Goal: Transaction & Acquisition: Purchase product/service

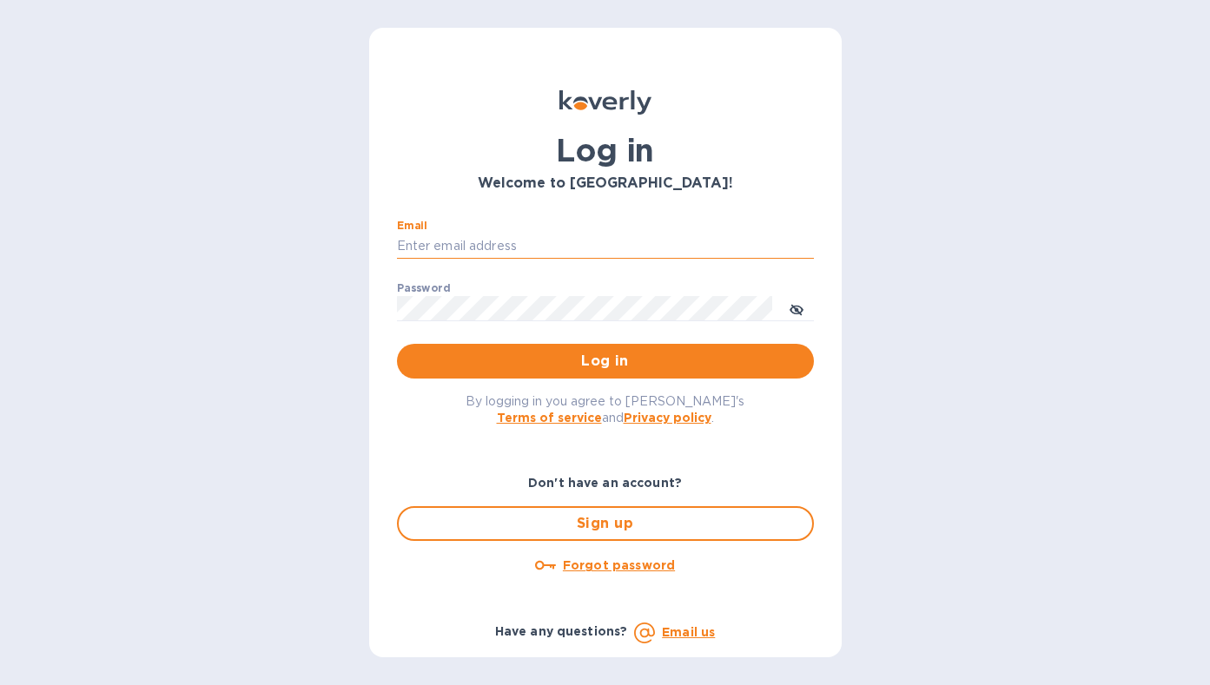
click at [476, 247] on input "Email" at bounding box center [605, 247] width 417 height 26
type input "[EMAIL_ADDRESS][DOMAIN_NAME]"
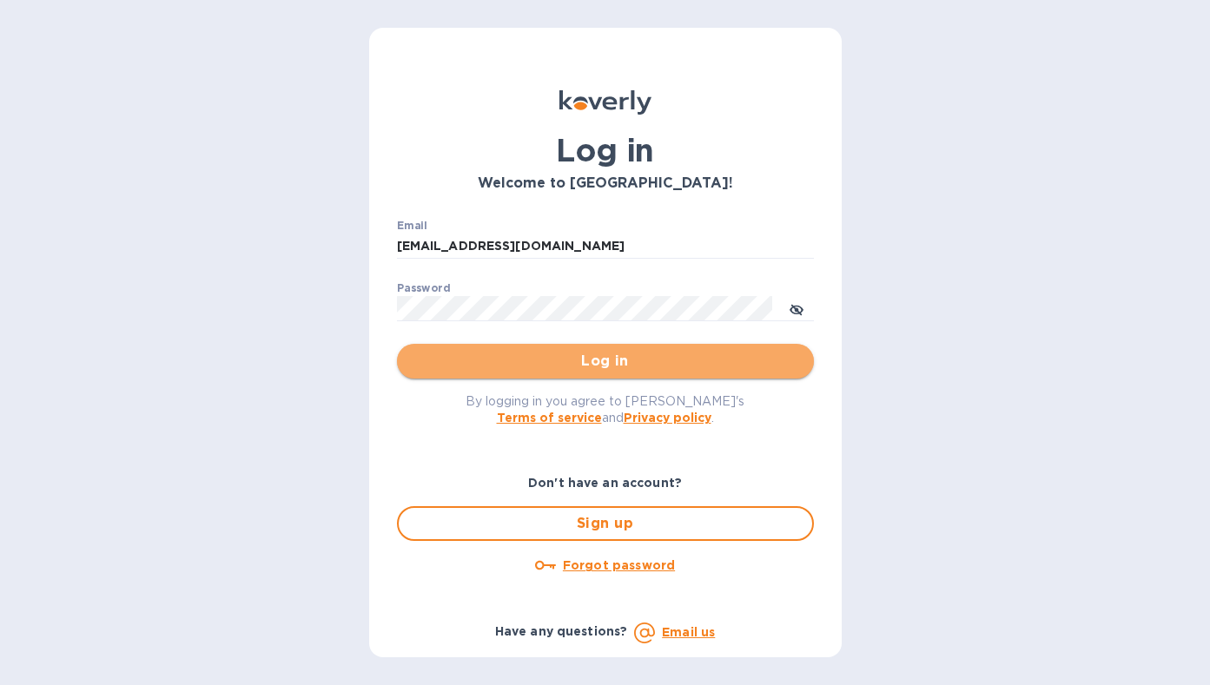
click at [612, 367] on span "Log in" at bounding box center [605, 361] width 389 height 21
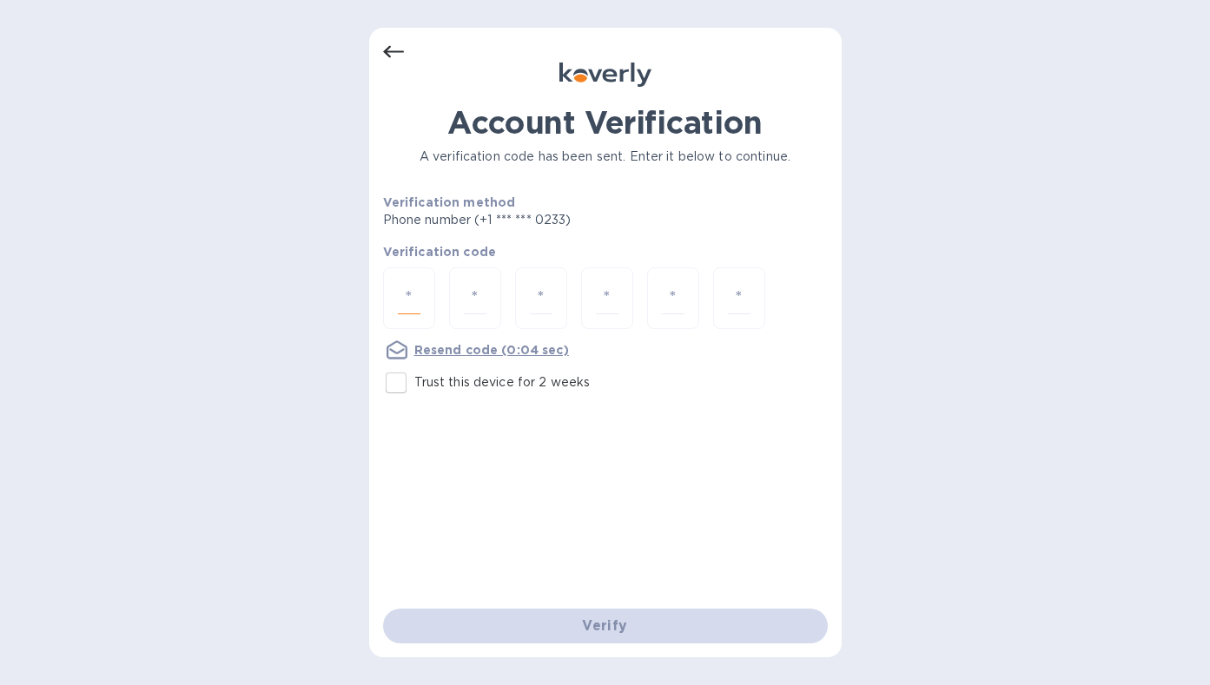
click at [411, 300] on input "number" at bounding box center [409, 298] width 23 height 32
type input "7"
type input "6"
type input "7"
type input "8"
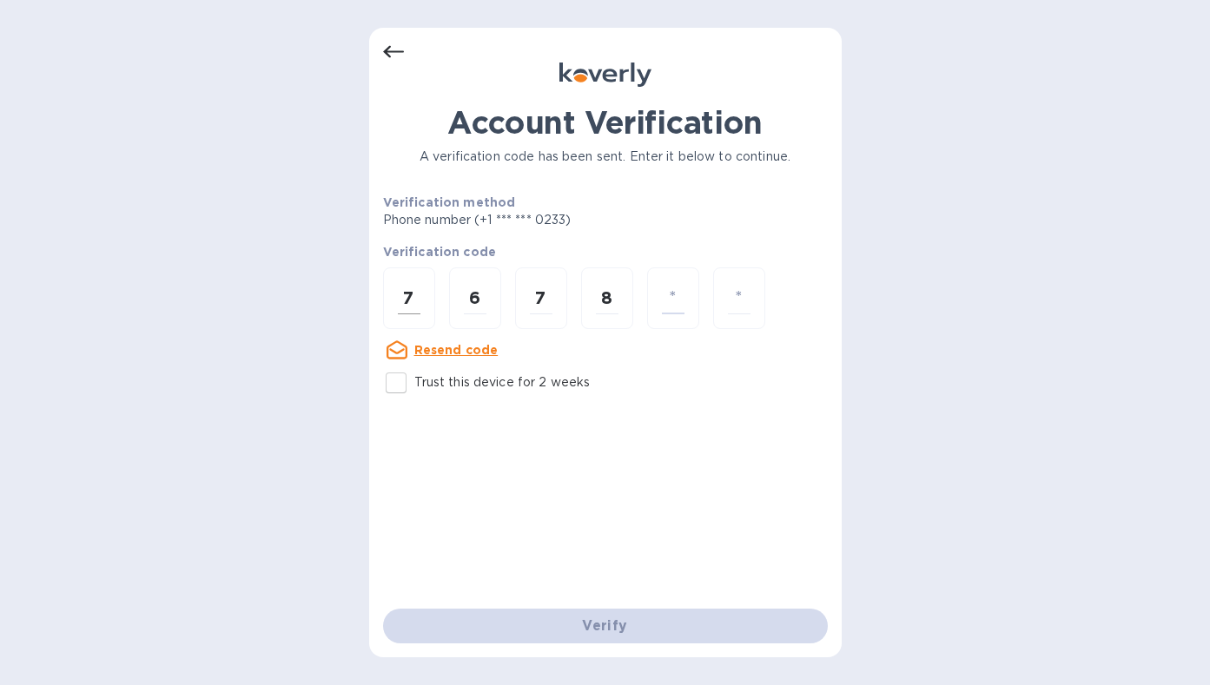
type input "7"
type input "6"
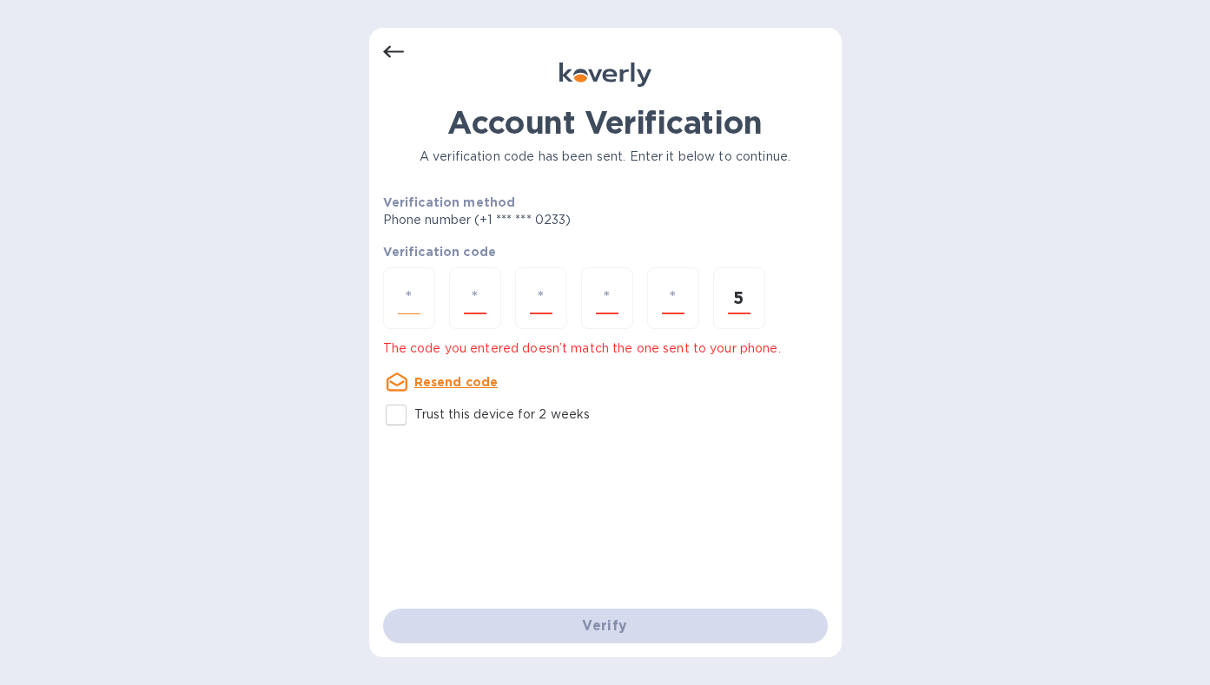
type input "5"
click at [421, 299] on div at bounding box center [409, 299] width 52 height 62
type input "7"
type input "6"
type input "8"
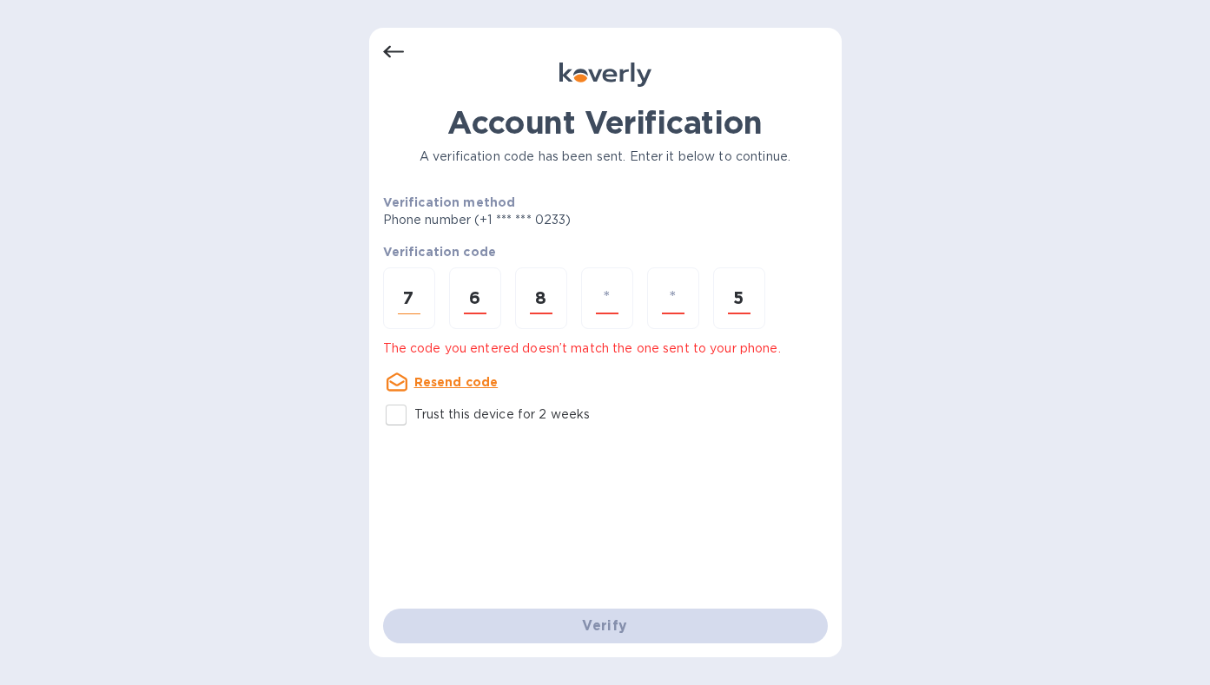
type input "7"
type input "6"
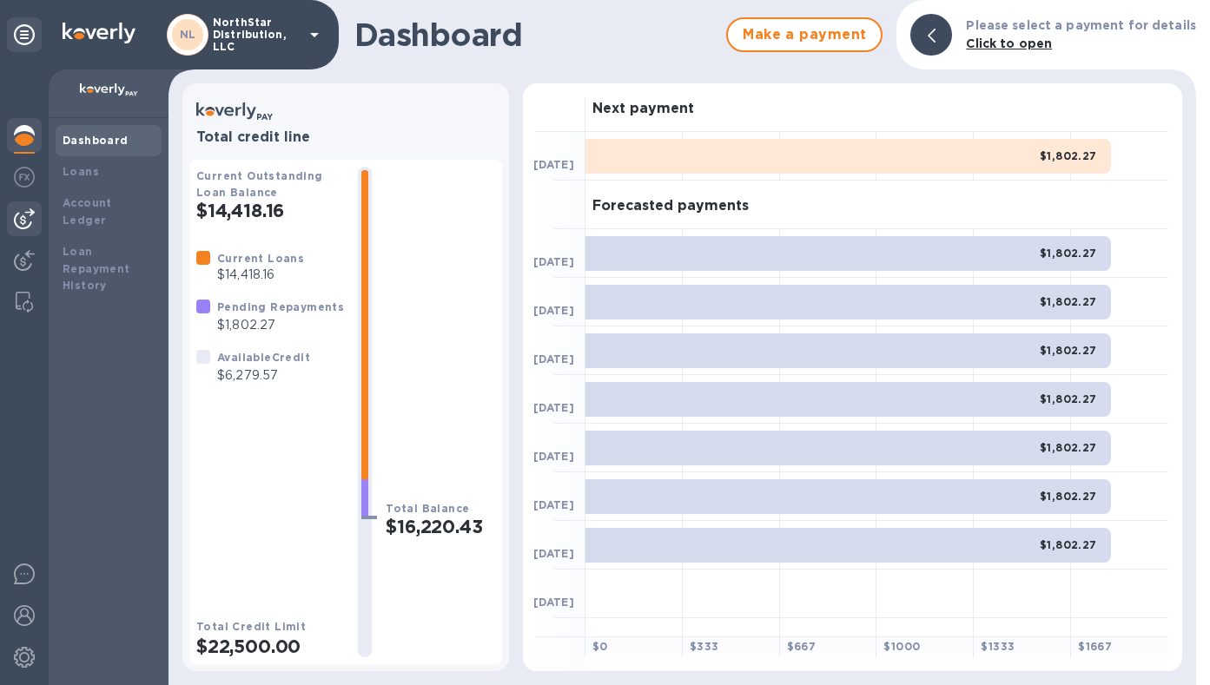
click at [23, 216] on img at bounding box center [24, 219] width 21 height 21
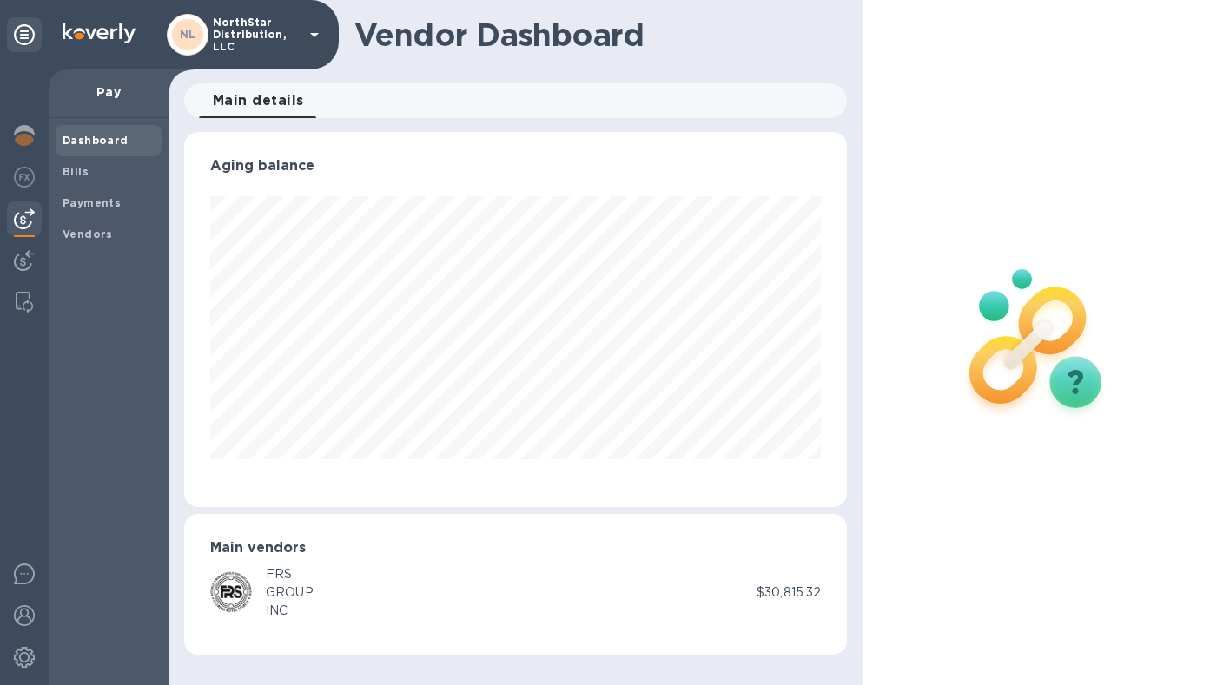
scroll to position [375, 664]
click at [79, 170] on b "Bills" at bounding box center [76, 171] width 26 height 13
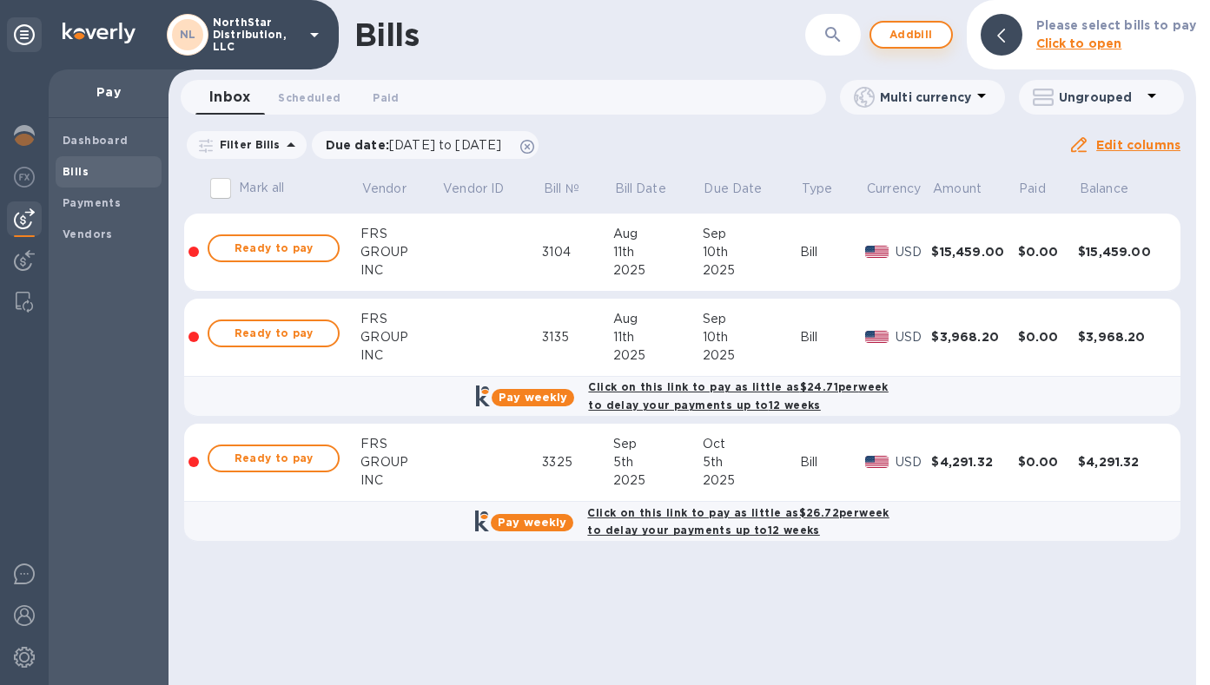
click at [915, 35] on span "Add bill" at bounding box center [911, 34] width 52 height 21
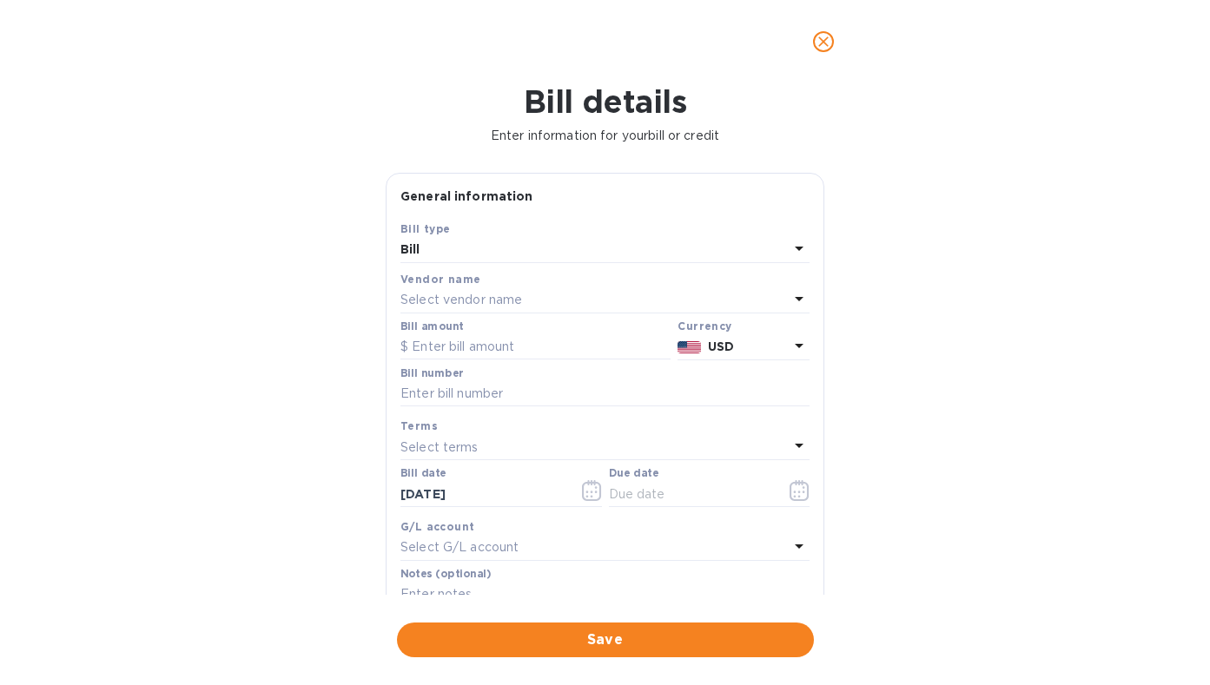
click at [789, 302] on icon at bounding box center [799, 298] width 21 height 21
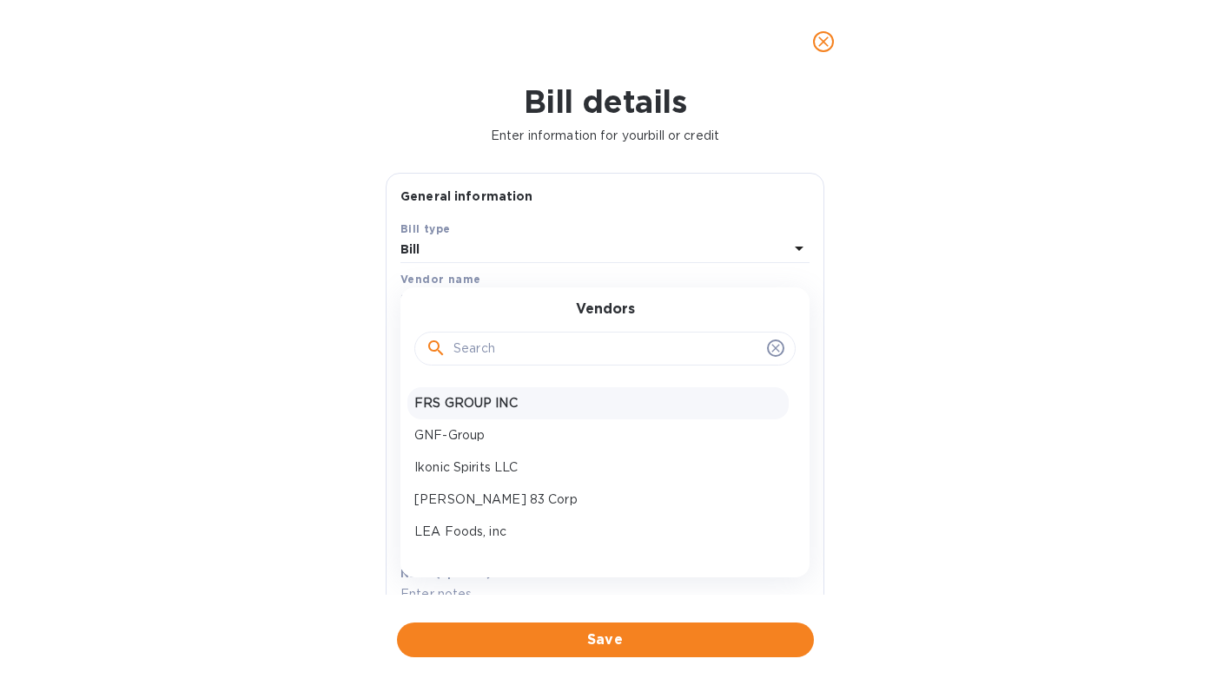
scroll to position [125, 0]
click at [470, 436] on p "GNF-Group" at bounding box center [597, 435] width 367 height 18
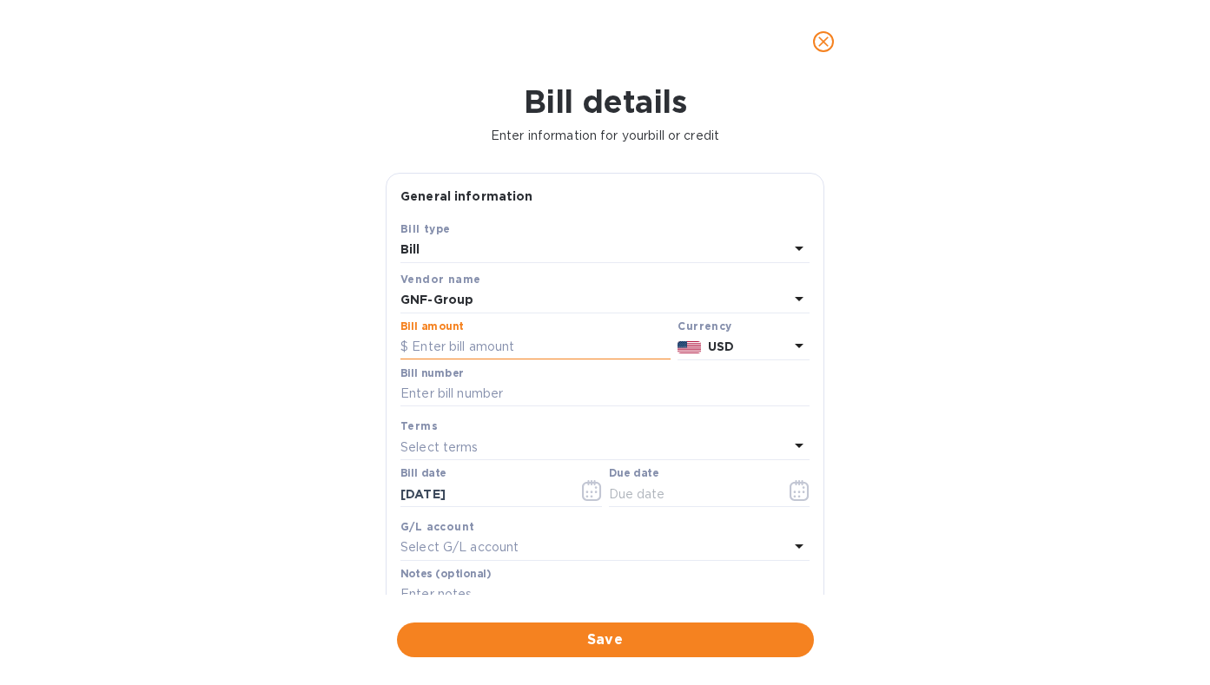
click at [480, 346] on input "text" at bounding box center [535, 347] width 270 height 26
type input "3,000"
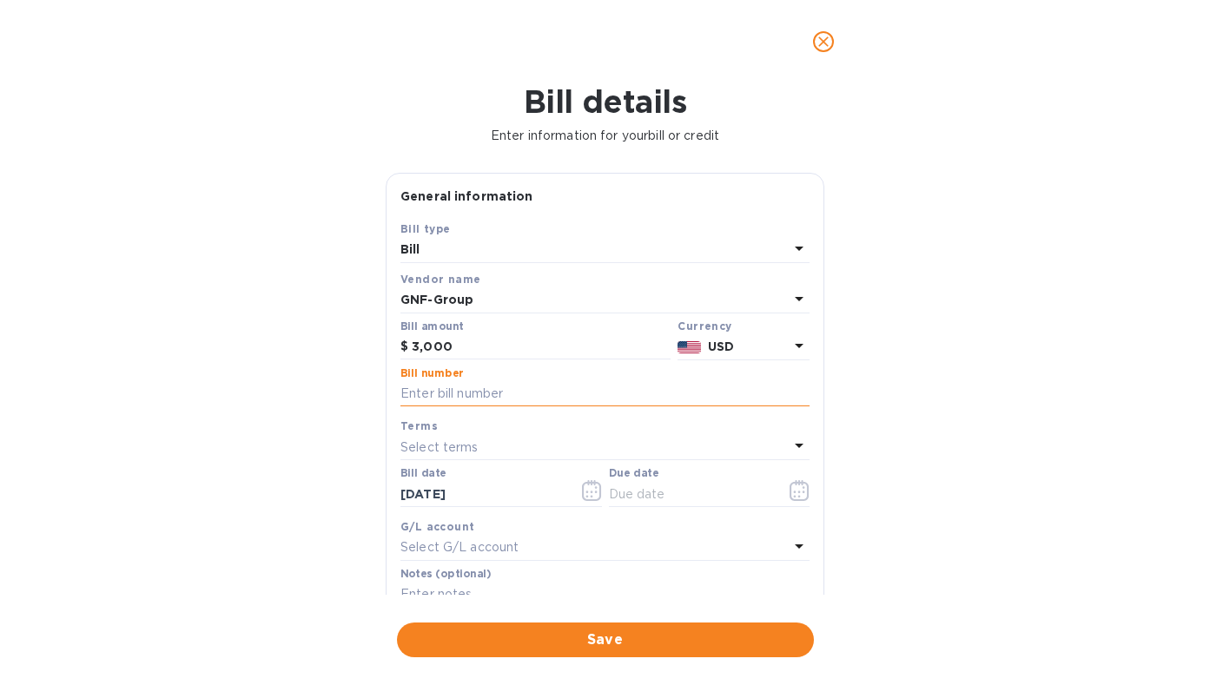
click at [497, 387] on input "text" at bounding box center [604, 394] width 409 height 26
type input "987"
click at [794, 494] on icon "button" at bounding box center [800, 490] width 20 height 21
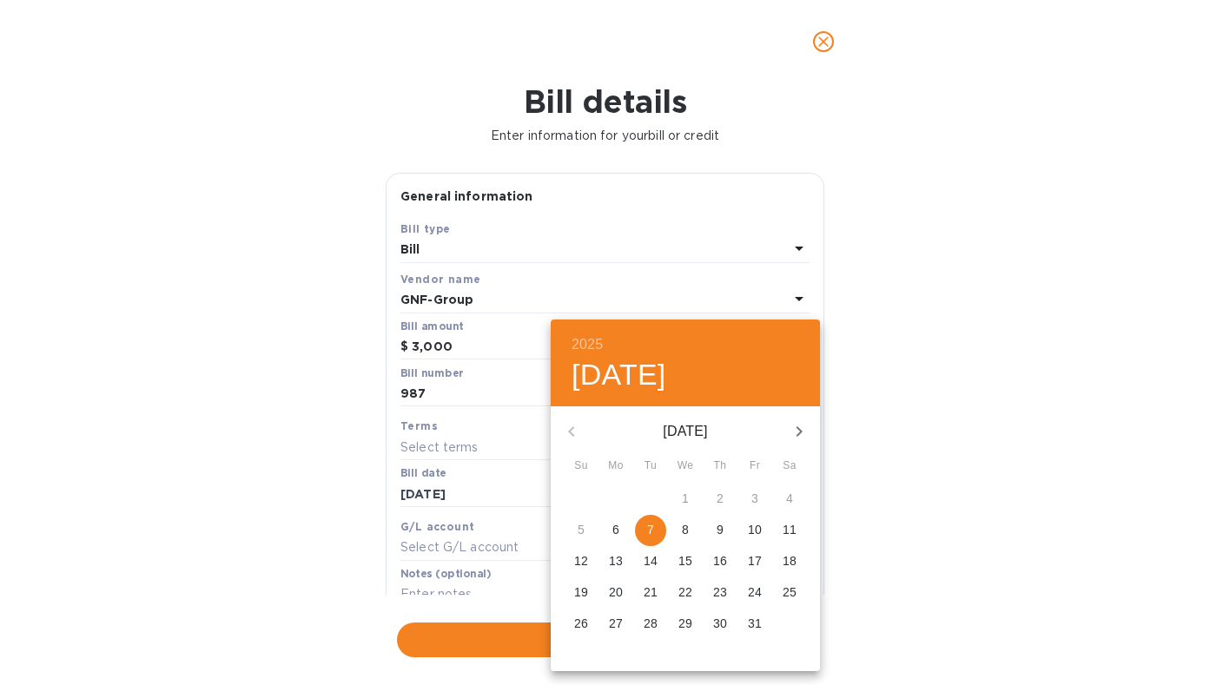
click at [657, 537] on span "7" at bounding box center [650, 529] width 31 height 17
type input "[DATE]"
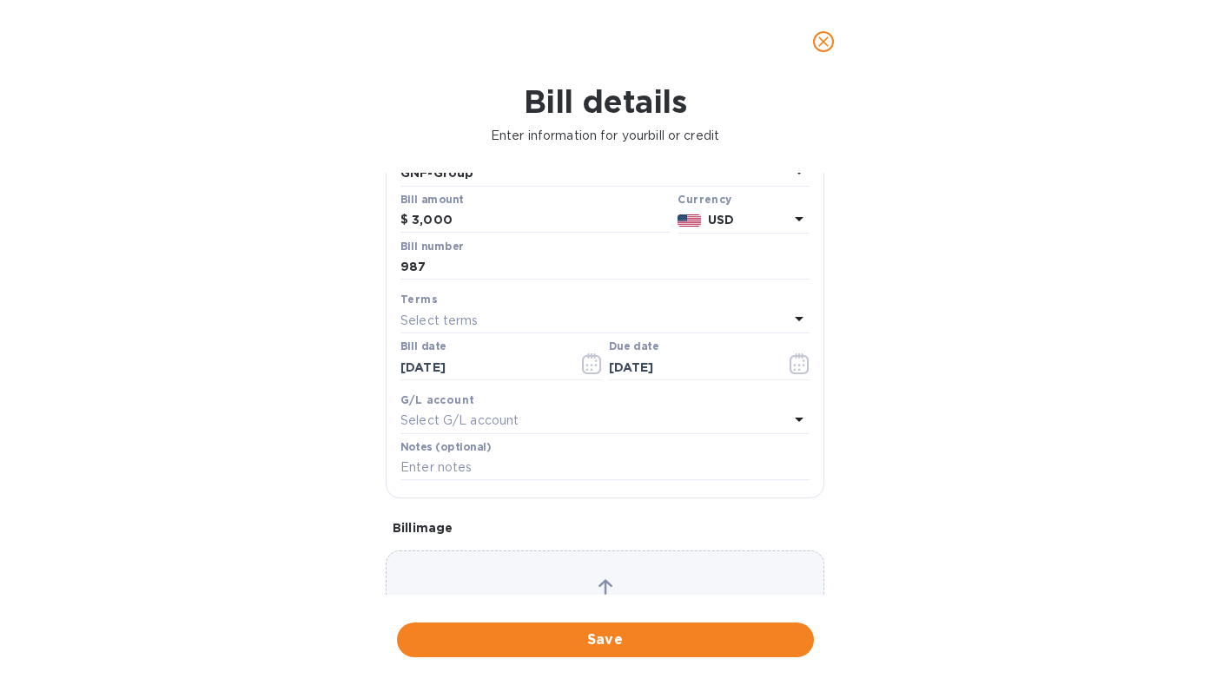
scroll to position [228, 0]
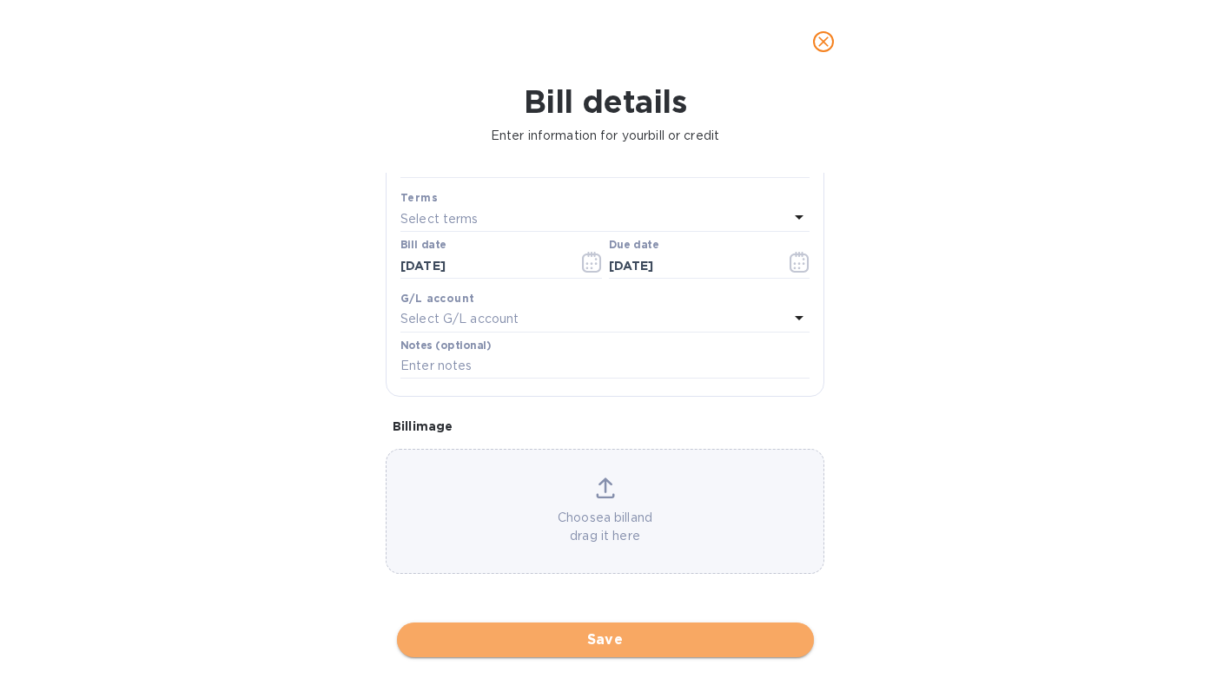
click at [599, 641] on span "Save" at bounding box center [605, 640] width 389 height 21
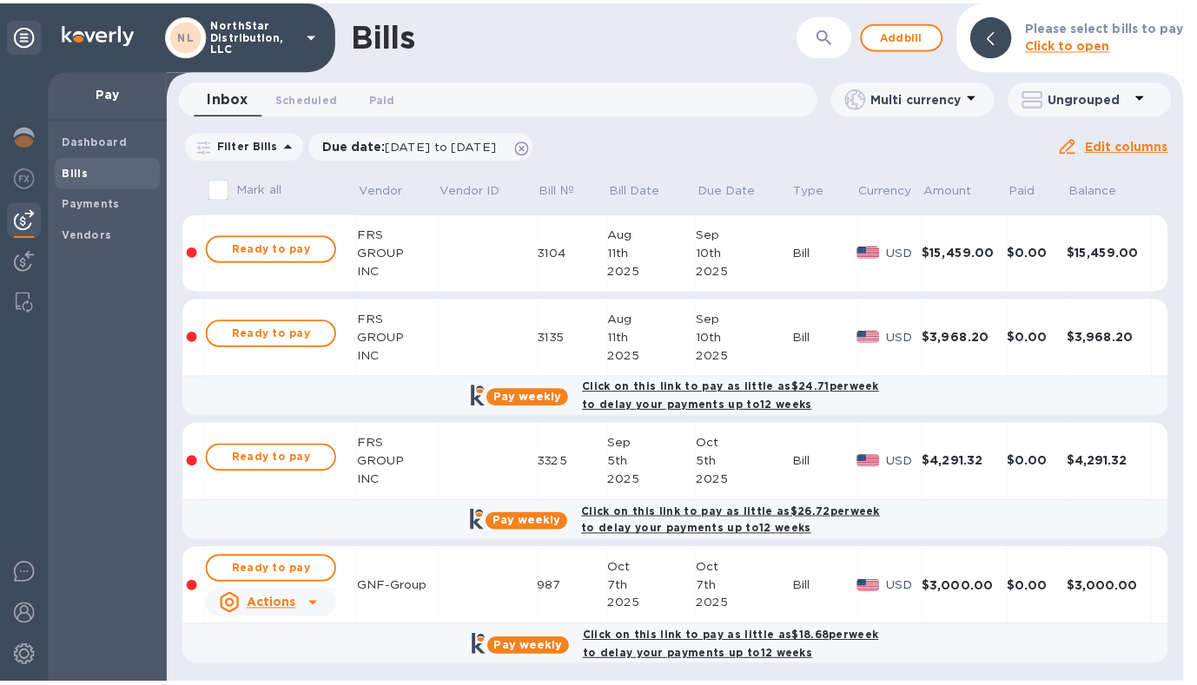
scroll to position [4, 0]
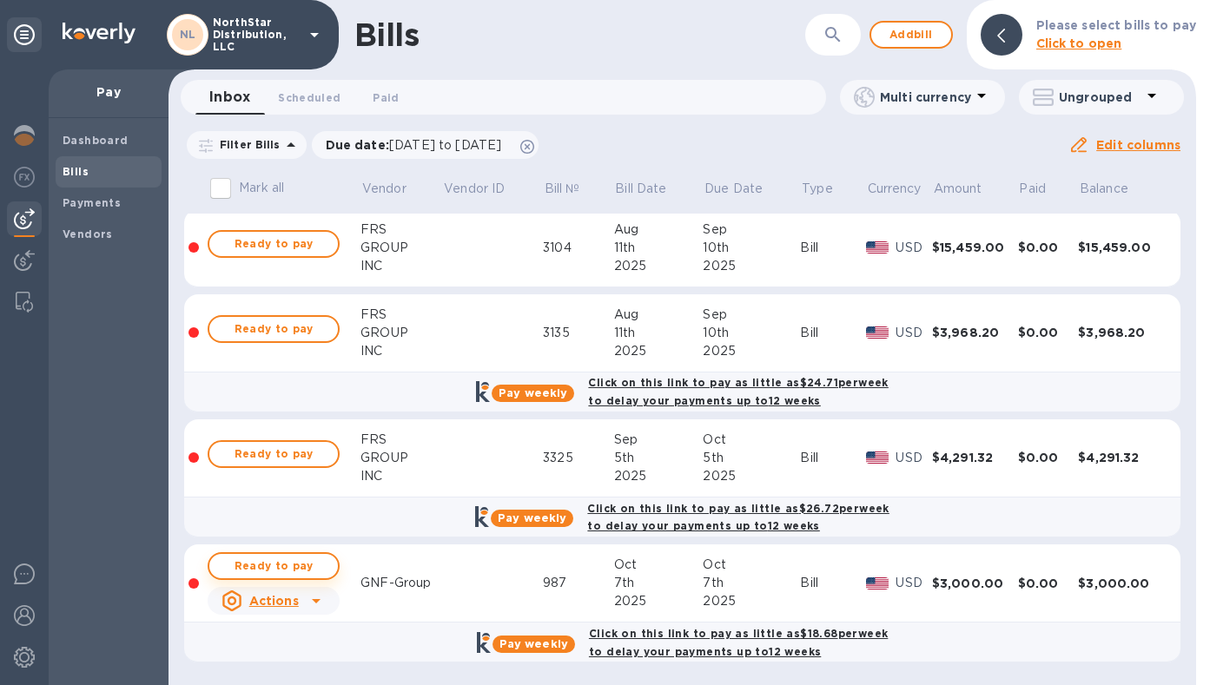
click at [239, 565] on span "Ready to pay" at bounding box center [273, 566] width 101 height 21
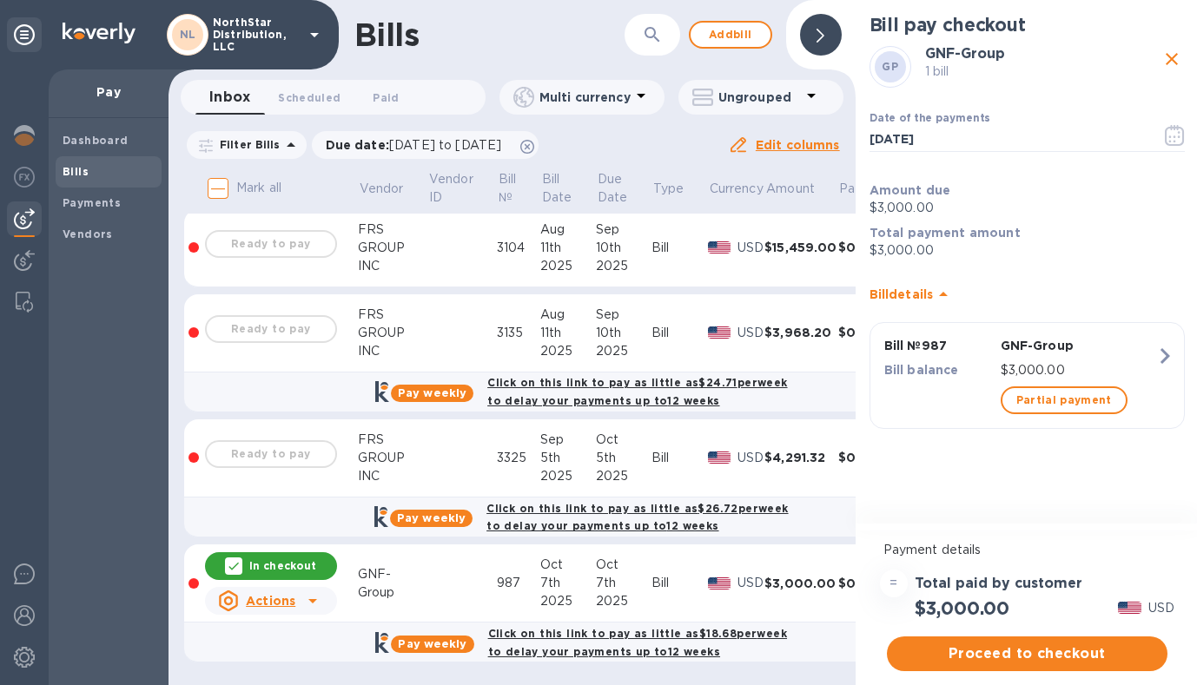
scroll to position [13, 0]
click at [1029, 645] on span "Proceed to checkout" at bounding box center [1027, 654] width 253 height 21
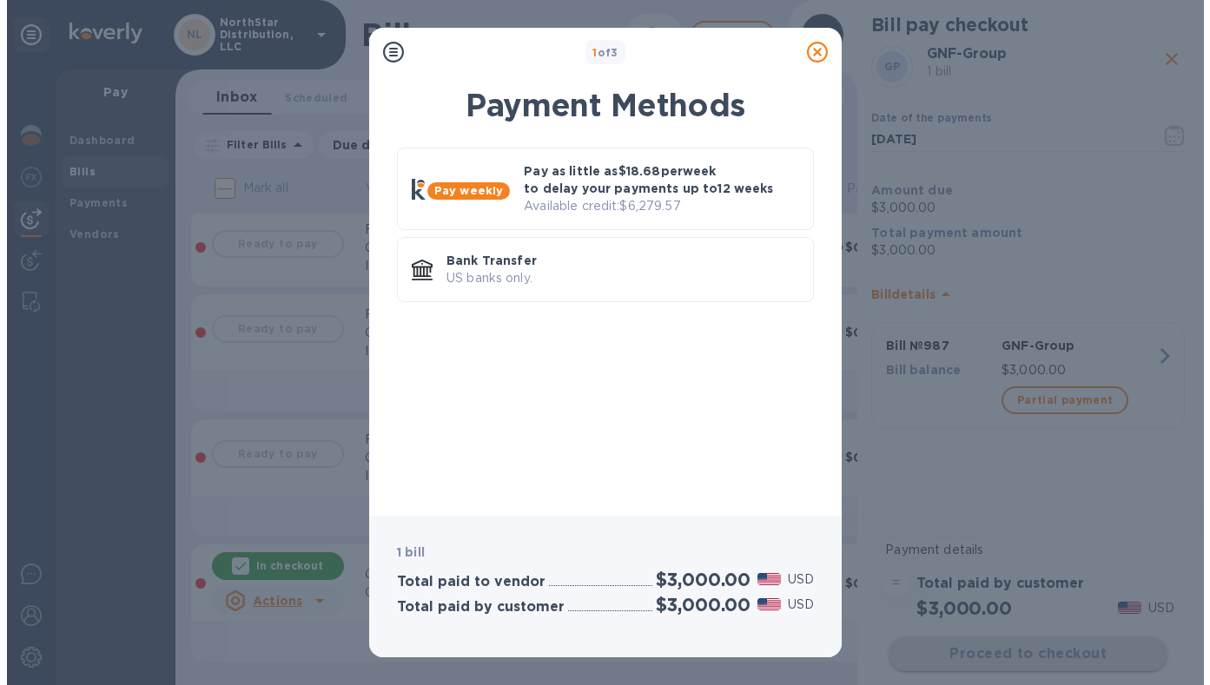
scroll to position [0, 0]
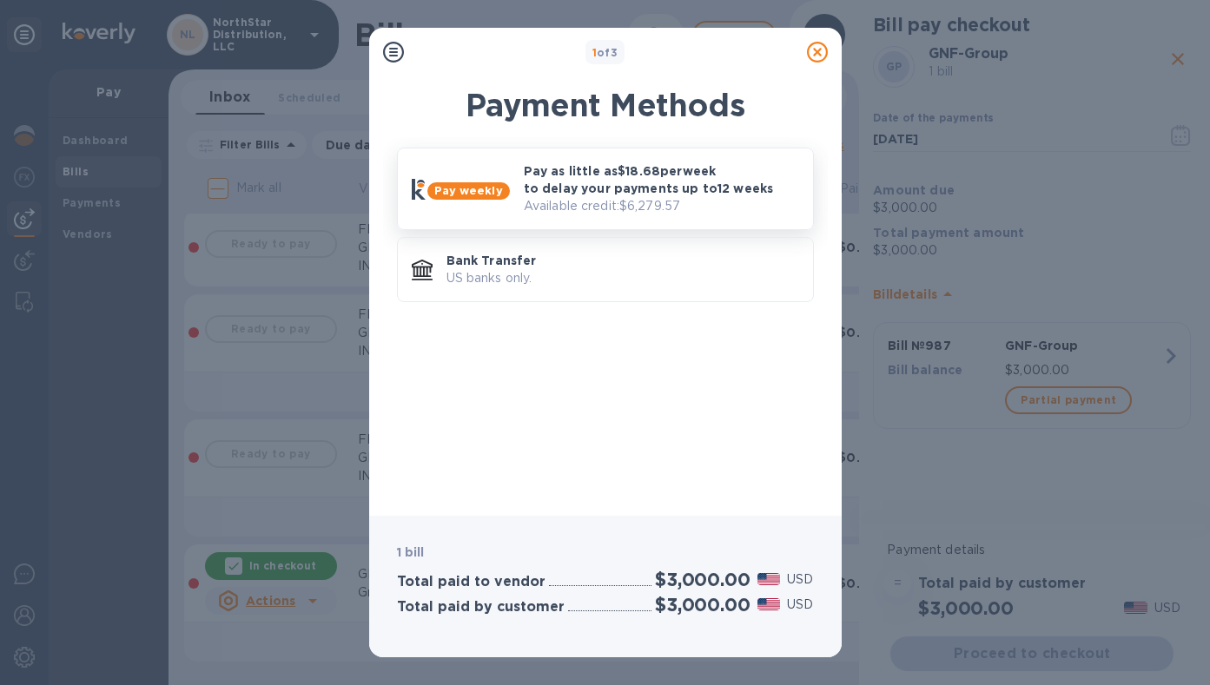
click at [472, 210] on div "Pay weekly Pay as little as $18.68 per week to delay your payments up to 12 wee…" at bounding box center [605, 189] width 401 height 67
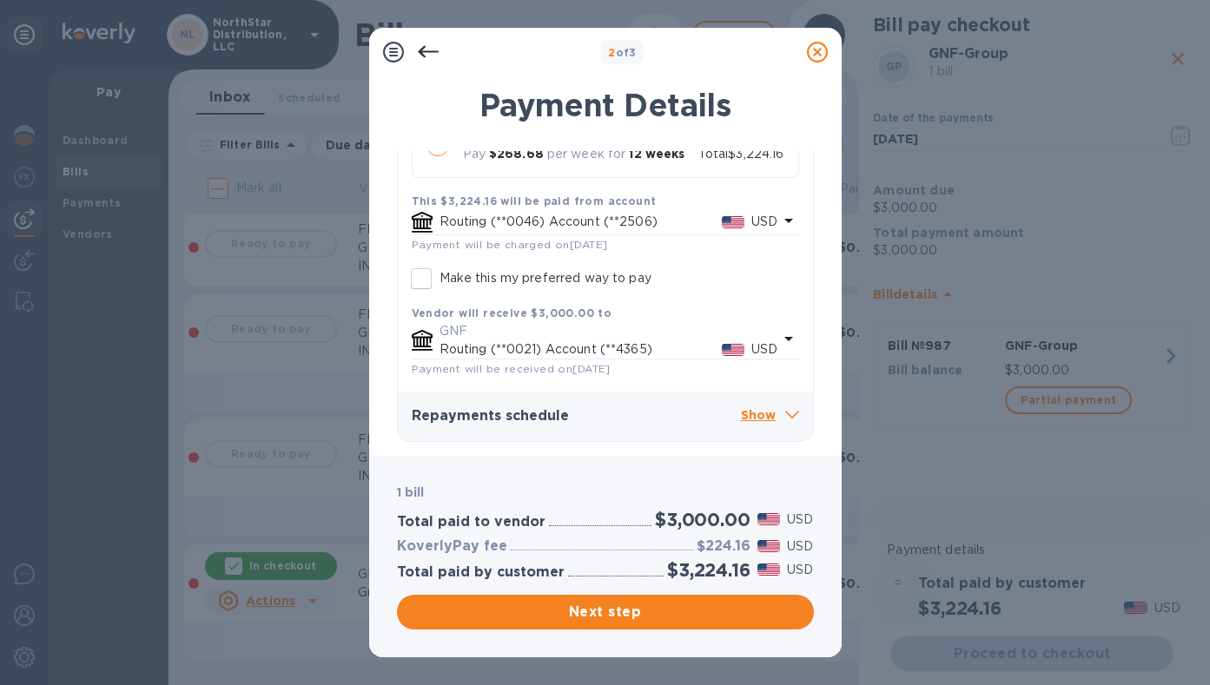
scroll to position [296, 0]
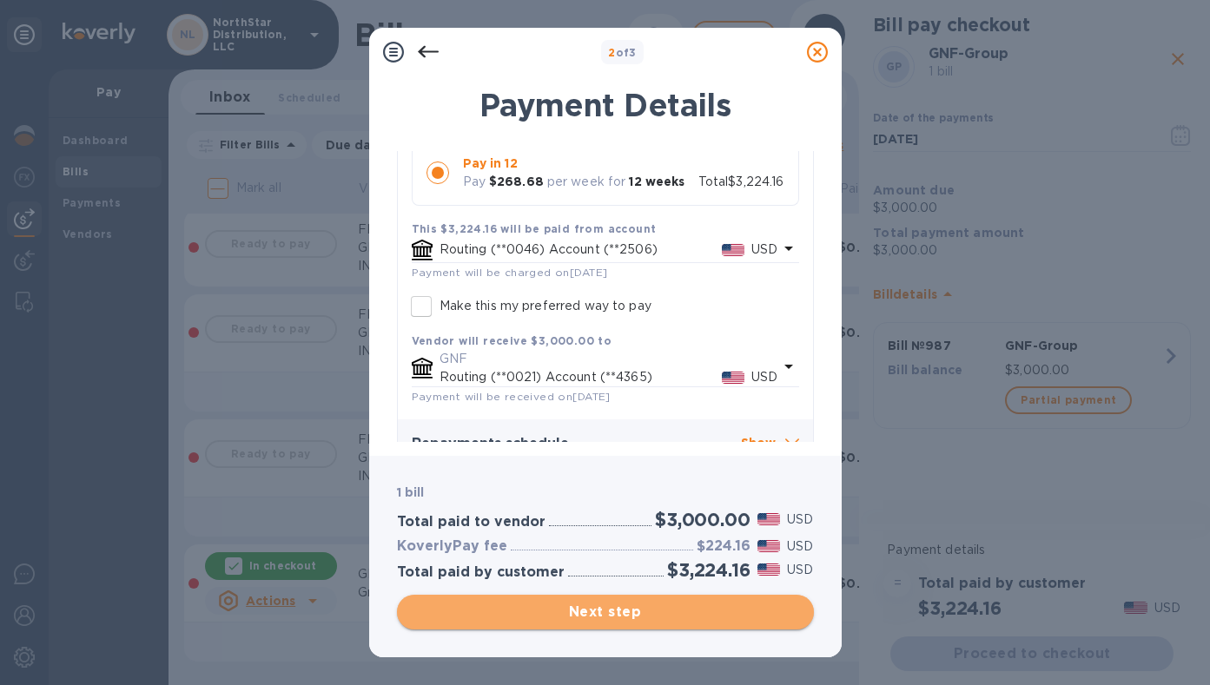
click at [627, 619] on span "Next step" at bounding box center [605, 612] width 389 height 21
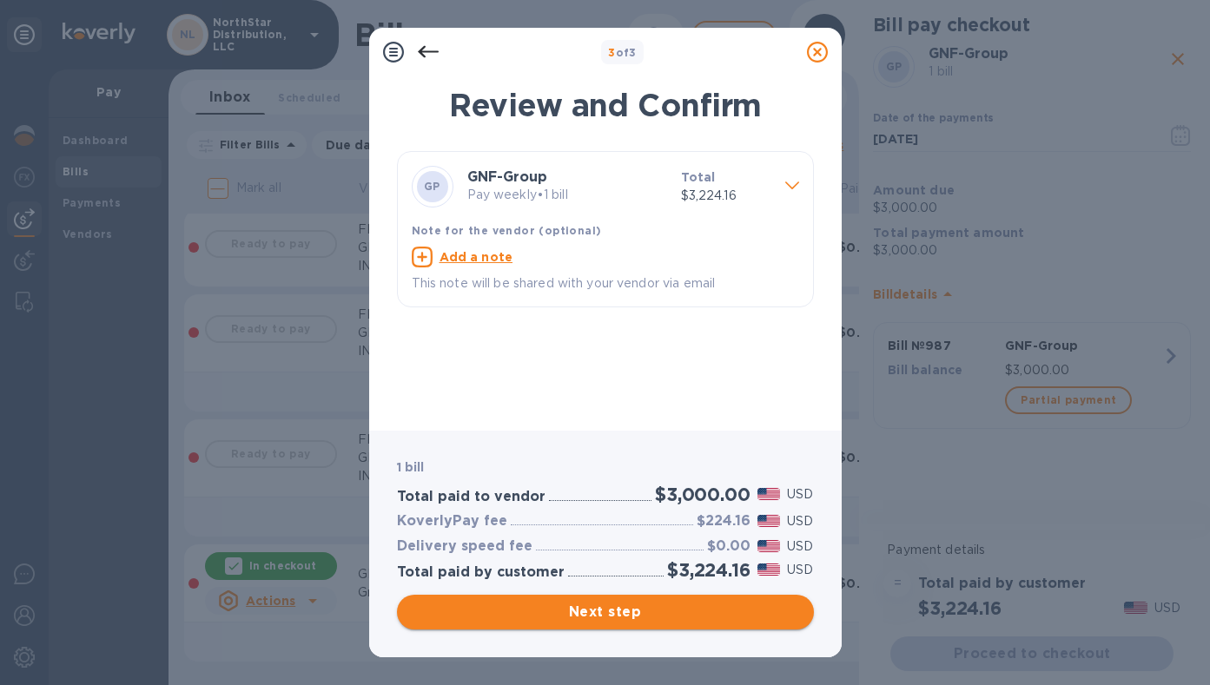
click at [627, 619] on span "Next step" at bounding box center [605, 612] width 389 height 21
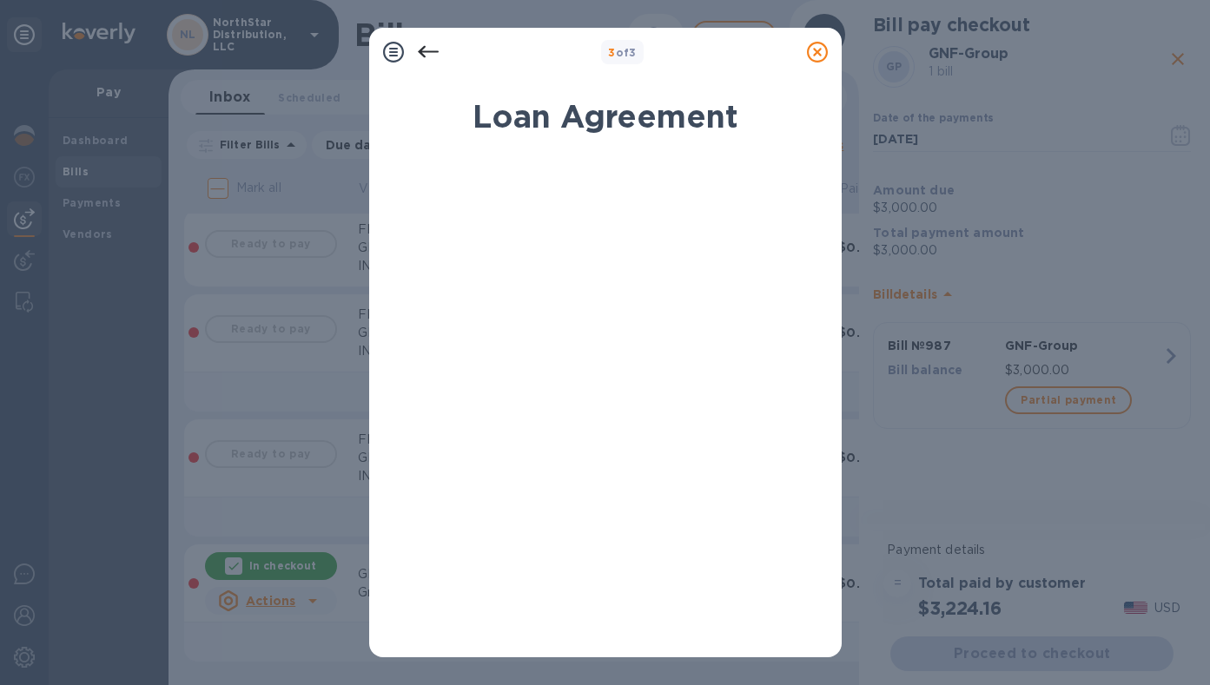
scroll to position [304, 0]
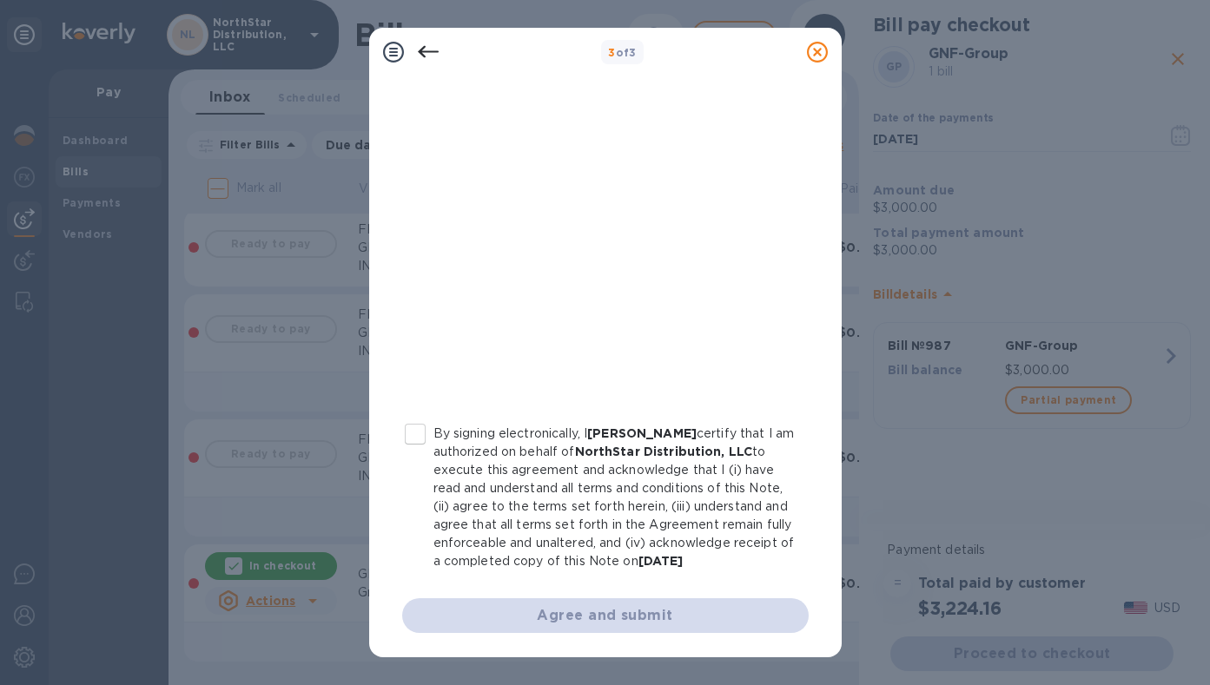
click at [416, 416] on input "By signing electronically, I [PERSON_NAME] certify that I am authorized on beha…" at bounding box center [415, 434] width 36 height 36
checkbox input "true"
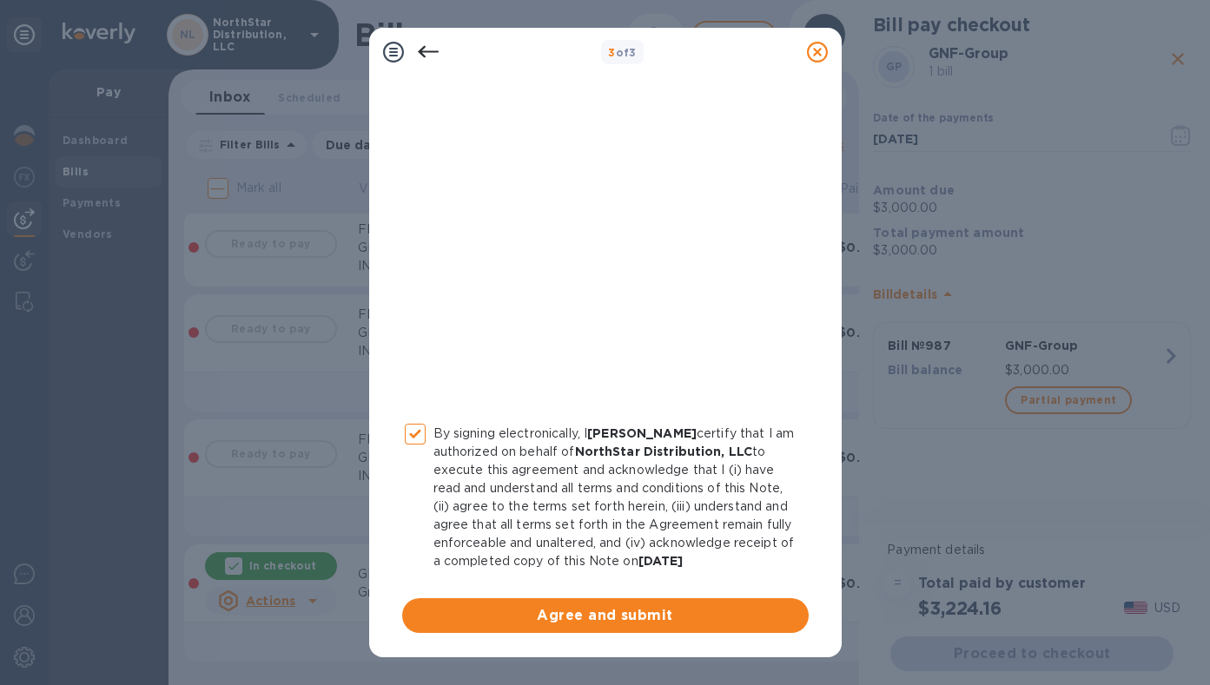
click at [614, 625] on span "Agree and submit" at bounding box center [605, 616] width 379 height 21
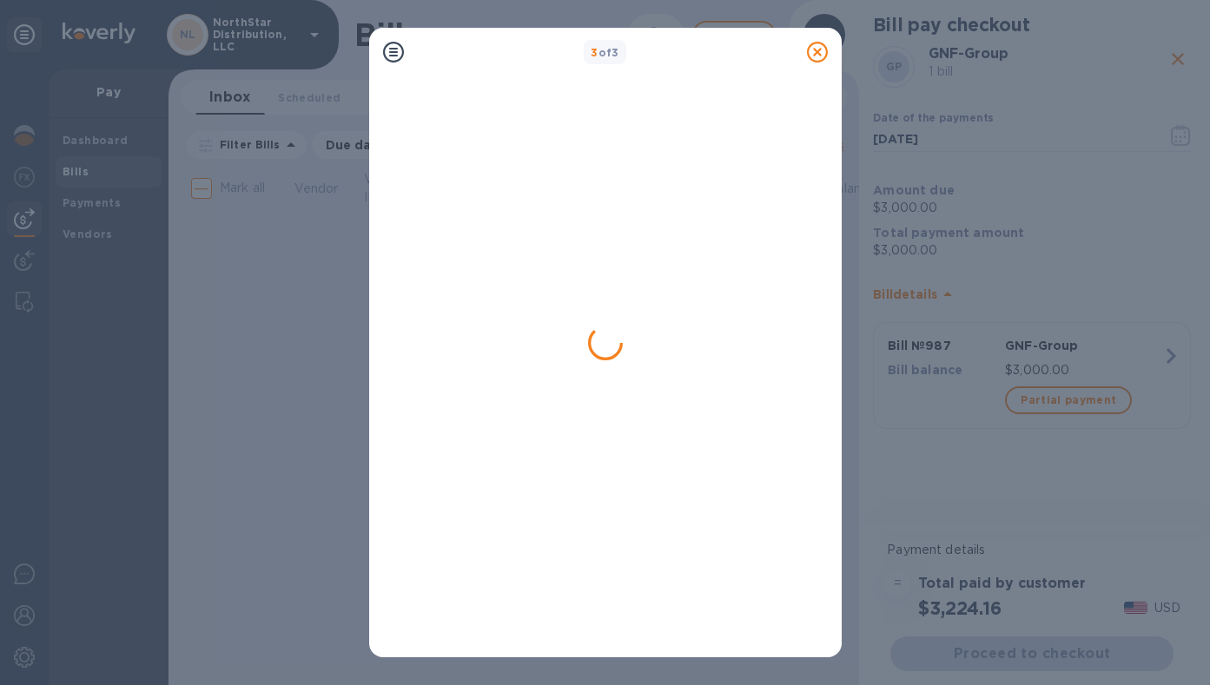
scroll to position [0, 0]
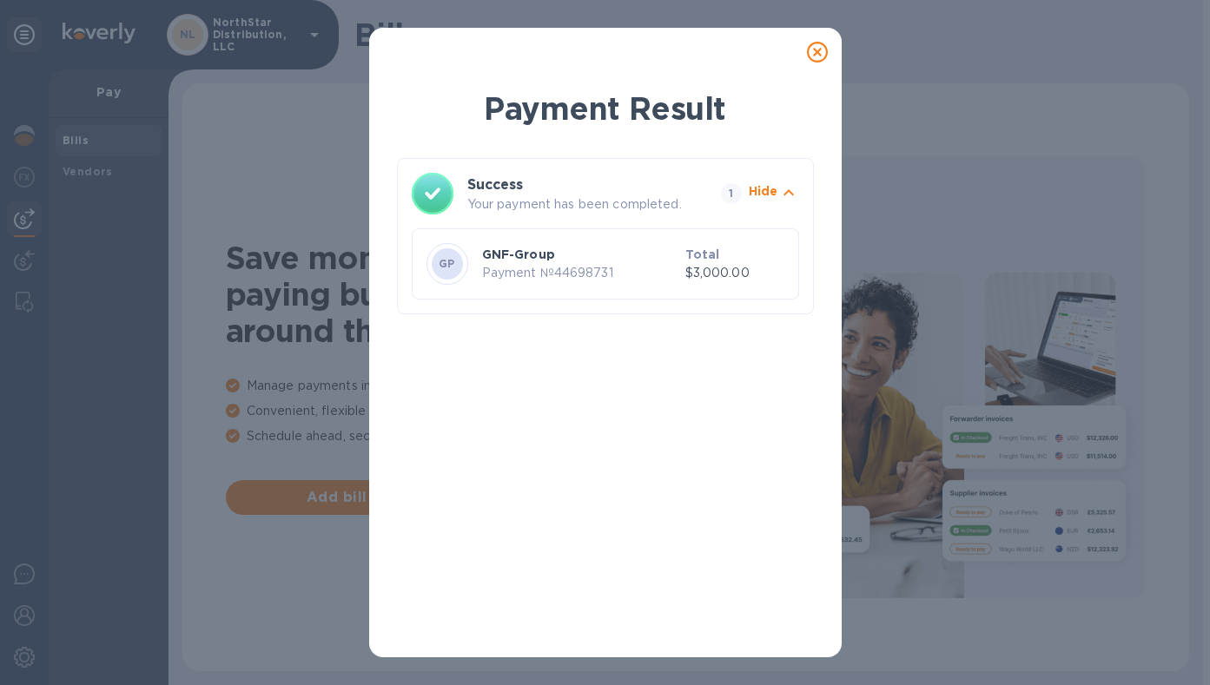
click at [820, 56] on icon at bounding box center [817, 52] width 21 height 21
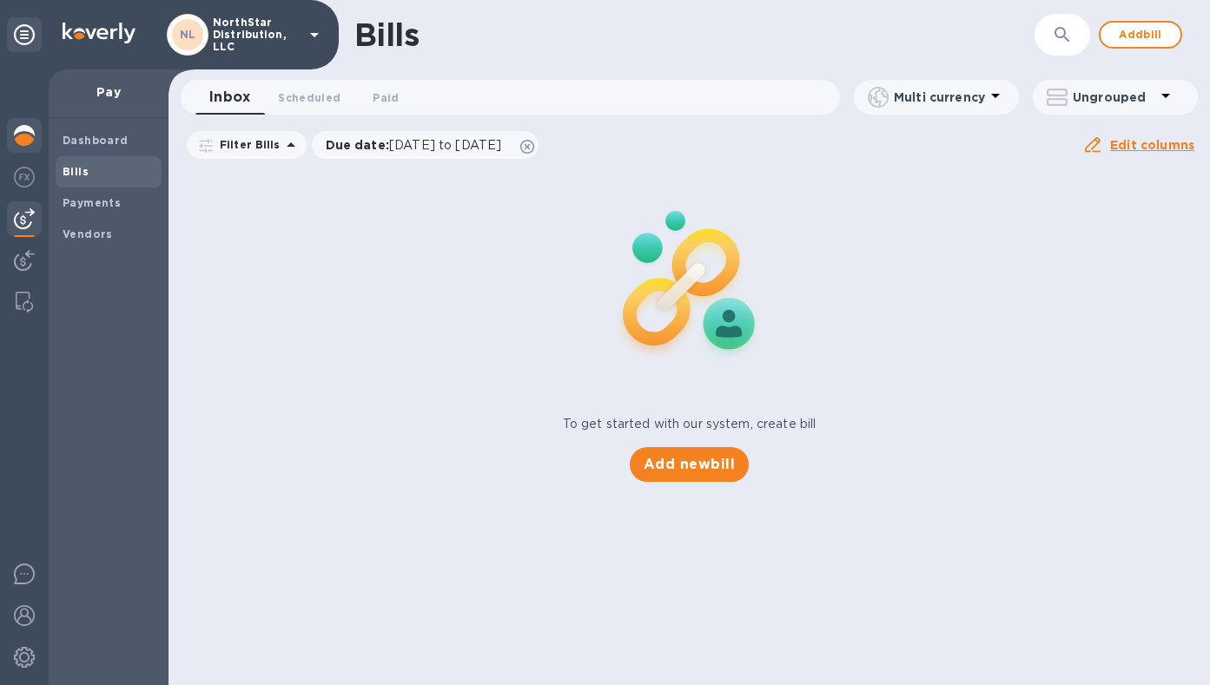
click at [24, 136] on img at bounding box center [24, 135] width 21 height 21
